Goal: Task Accomplishment & Management: Use online tool/utility

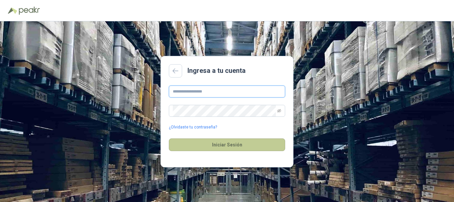
type input "**********"
click at [214, 146] on button "Iniciar Sesión" at bounding box center [227, 144] width 116 height 13
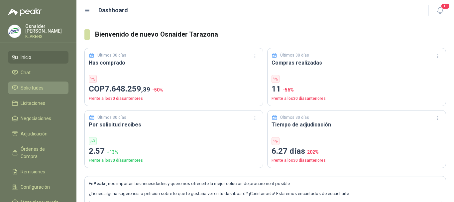
click at [43, 84] on span "Solicitudes" at bounding box center [32, 87] width 23 height 7
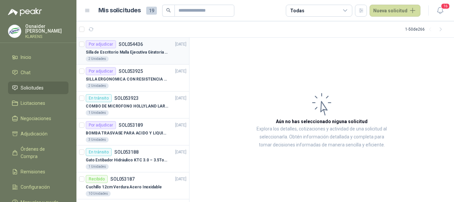
click at [140, 53] on p "Silla de Escritorio Malla Ejecutiva Giratoria Cromada con Reposabrazos Fijo Neg…" at bounding box center [127, 52] width 83 height 6
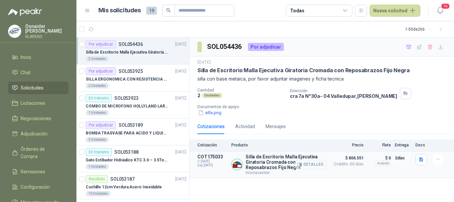
click at [316, 164] on button "Detalles" at bounding box center [310, 164] width 31 height 9
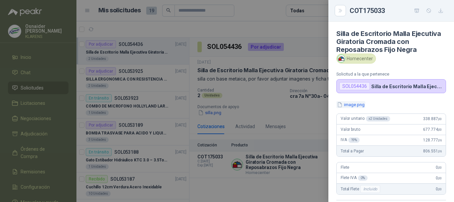
click at [357, 102] on button "image.png" at bounding box center [350, 104] width 29 height 7
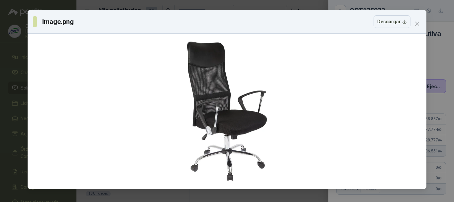
click at [0, 60] on div "image.png Descargar" at bounding box center [227, 101] width 454 height 202
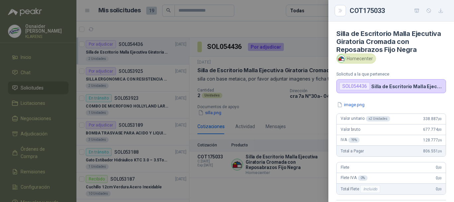
scroll to position [33, 0]
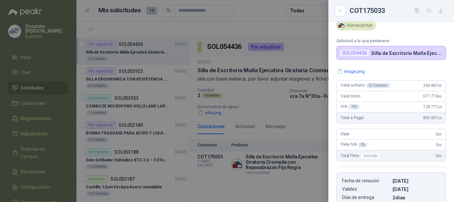
click at [295, 110] on div at bounding box center [227, 101] width 454 height 202
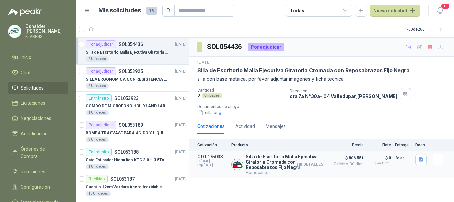
click at [317, 166] on button "Detalles" at bounding box center [310, 164] width 31 height 9
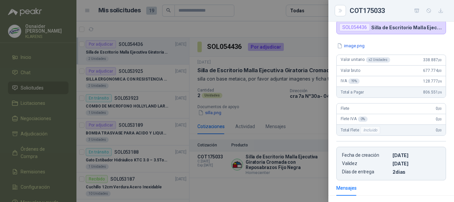
scroll to position [48, 0]
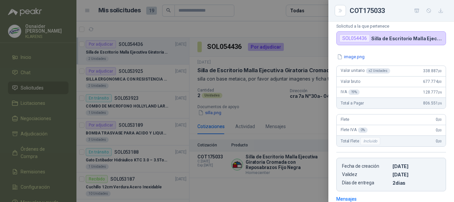
click at [227, 91] on div at bounding box center [227, 101] width 454 height 202
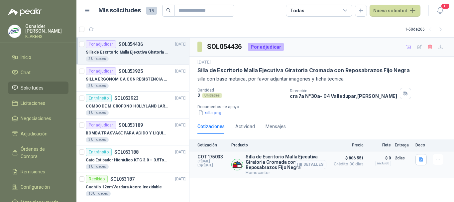
click at [317, 165] on button "Detalles" at bounding box center [310, 164] width 31 height 9
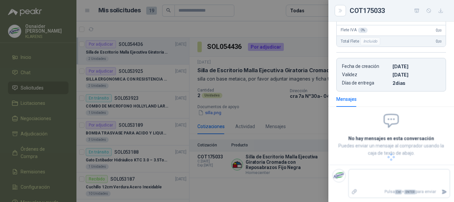
scroll to position [48, 0]
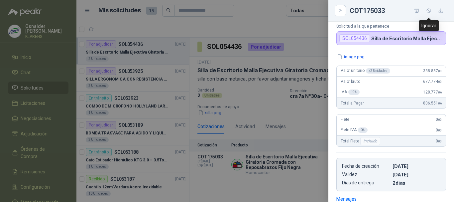
click at [443, 11] on icon "button" at bounding box center [441, 11] width 6 height 6
click at [280, 52] on div at bounding box center [227, 101] width 454 height 202
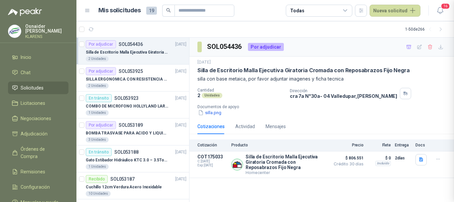
scroll to position [148, 0]
click at [148, 80] on p "SILLA ERGONOMICA CON RESISTENCIA A 150KG" at bounding box center [127, 79] width 83 height 6
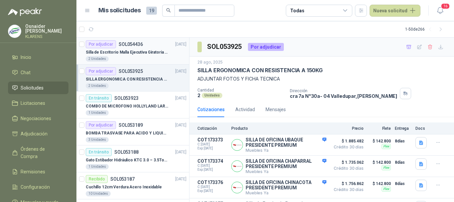
click at [149, 52] on p "Silla de Escritorio Malla Ejecutiva Giratoria Cromada con Reposabrazos Fijo Neg…" at bounding box center [127, 52] width 83 height 6
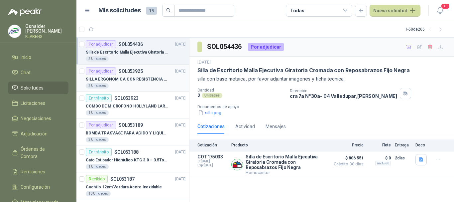
click at [162, 80] on p "SILLA ERGONOMICA CON RESISTENCIA A 150KG" at bounding box center [127, 79] width 83 height 6
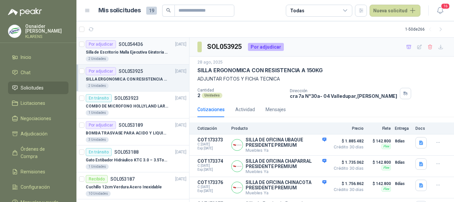
click at [157, 53] on p "Silla de Escritorio Malla Ejecutiva Giratoria Cromada con Reposabrazos Fijo Neg…" at bounding box center [127, 52] width 83 height 6
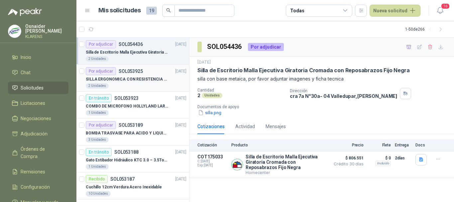
click at [153, 78] on p "SILLA ERGONOMICA CON RESISTENCIA A 150KG" at bounding box center [127, 79] width 83 height 6
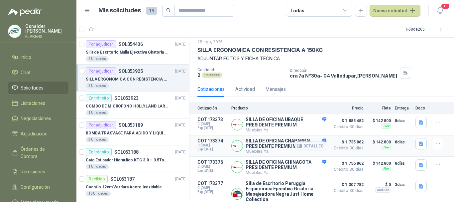
scroll to position [31, 0]
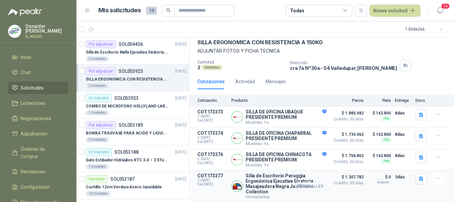
click at [315, 187] on button "Detalles" at bounding box center [310, 185] width 31 height 9
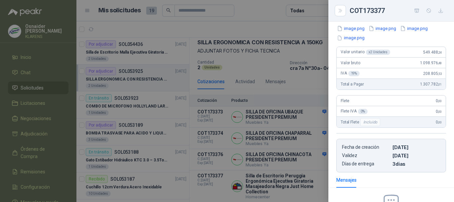
scroll to position [0, 0]
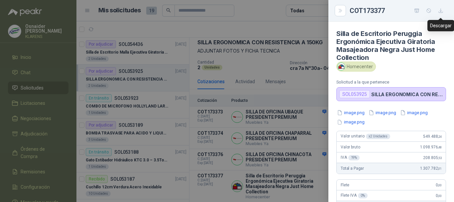
click at [439, 13] on icon "button" at bounding box center [441, 11] width 6 height 6
click at [288, 74] on div at bounding box center [227, 101] width 454 height 202
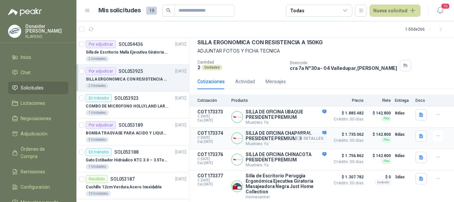
click at [312, 136] on button "Detalles" at bounding box center [310, 138] width 31 height 9
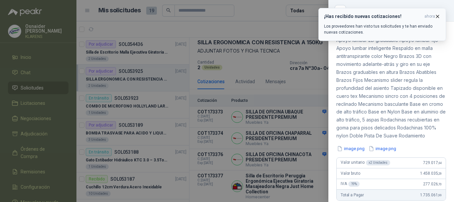
scroll to position [0, 0]
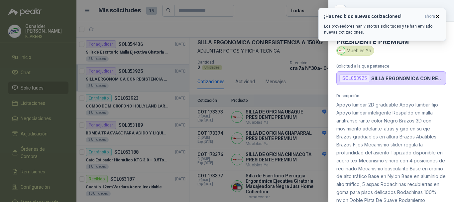
click at [439, 16] on icon "button" at bounding box center [438, 17] width 6 height 6
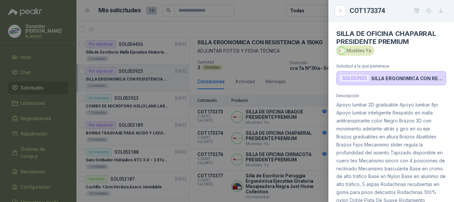
click at [417, 10] on icon "button" at bounding box center [417, 11] width 6 height 6
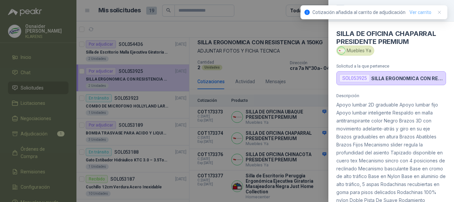
click at [424, 14] on link "Ver carrito" at bounding box center [420, 12] width 22 height 7
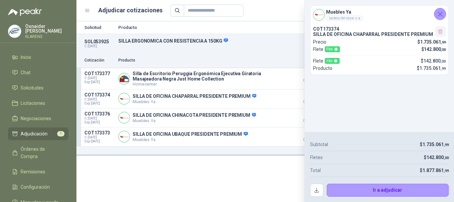
click at [440, 31] on icon "button" at bounding box center [441, 32] width 6 height 6
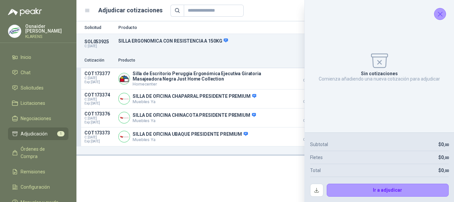
click at [48, 133] on li "Adjudicación 1" at bounding box center [38, 133] width 53 height 7
click at [31, 59] on span "Inicio" at bounding box center [26, 57] width 11 height 7
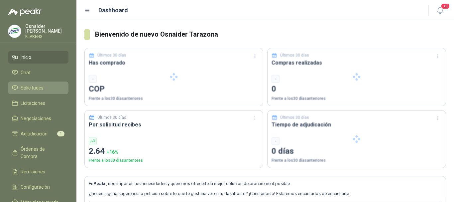
click at [42, 87] on span "Solicitudes" at bounding box center [32, 87] width 23 height 7
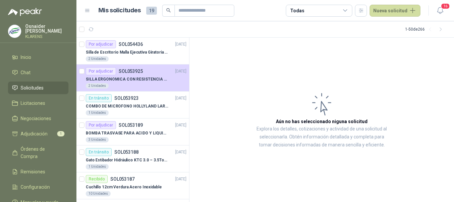
click at [269, 68] on article "Aún no has seleccionado niguna solicitud Explora los detalles, cotizaciones y a…" at bounding box center [321, 120] width 265 height 164
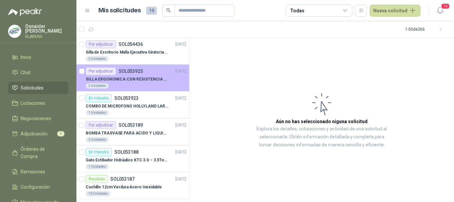
click at [180, 87] on div "2 Unidades" at bounding box center [136, 85] width 101 height 5
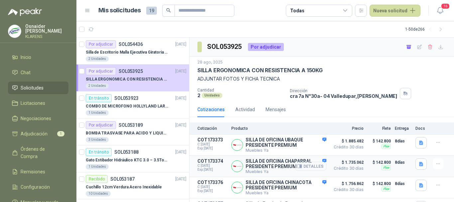
click at [313, 165] on button "Detalles" at bounding box center [310, 166] width 31 height 9
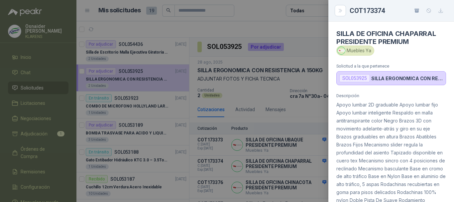
scroll to position [261, 0]
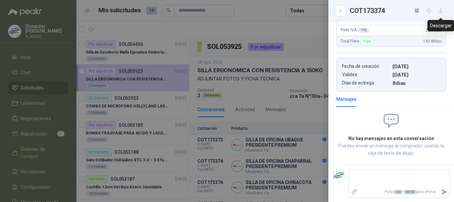
click at [440, 12] on icon "button" at bounding box center [441, 11] width 6 height 6
